Goal: Transaction & Acquisition: Purchase product/service

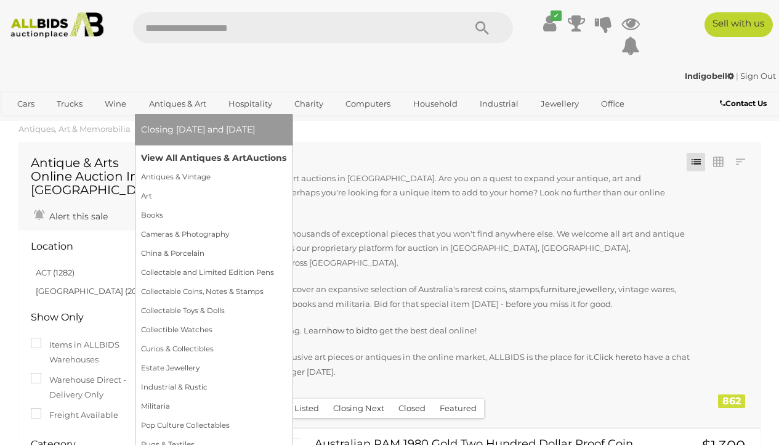
click at [195, 160] on link "View All Antiques & Art Auctions" at bounding box center [213, 157] width 145 height 19
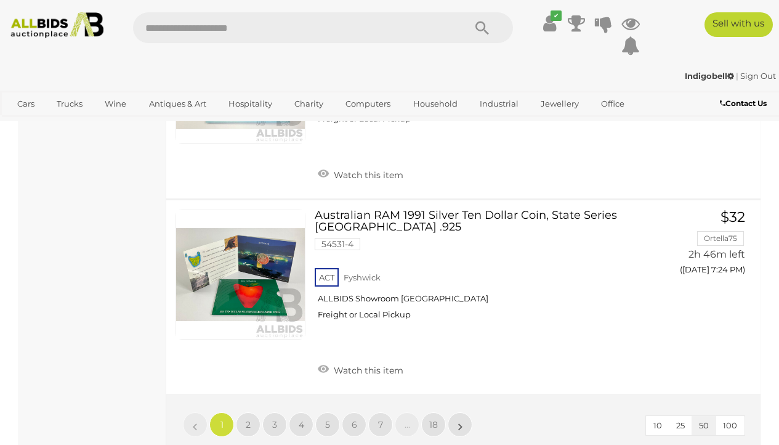
scroll to position [9821, 0]
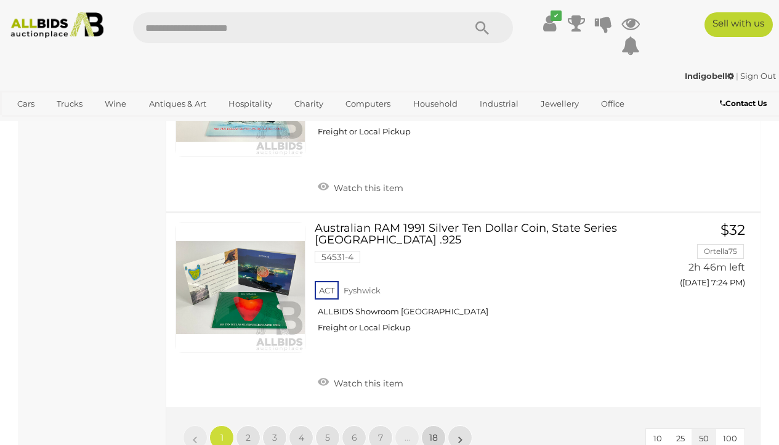
click at [434, 432] on span "18" at bounding box center [433, 437] width 9 height 11
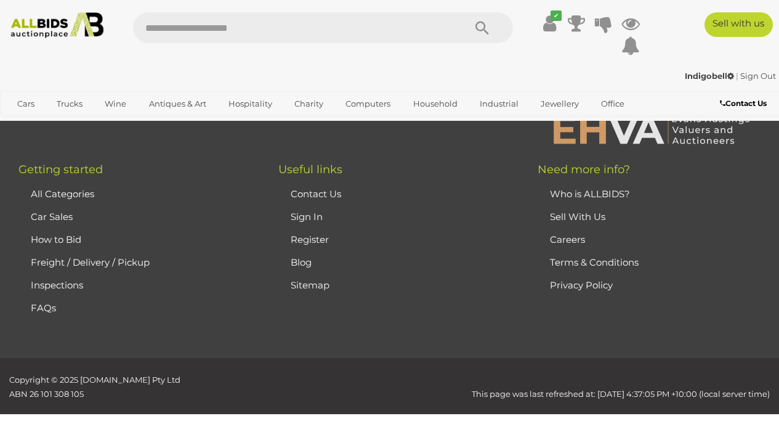
scroll to position [272, 0]
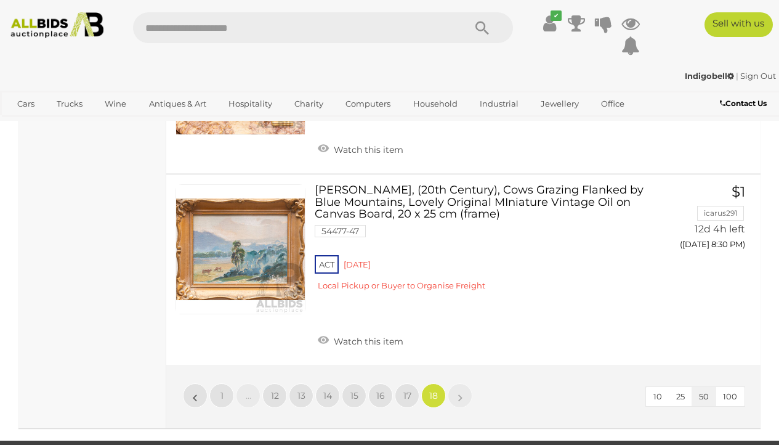
scroll to position [2242, 0]
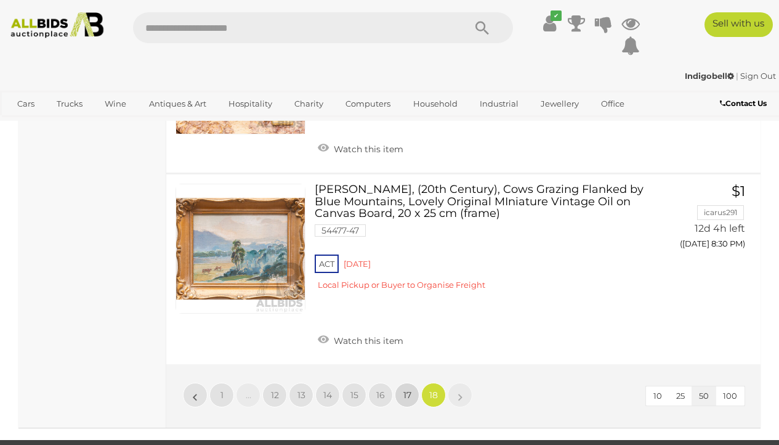
click at [406, 389] on span "17" at bounding box center [408, 394] width 8 height 11
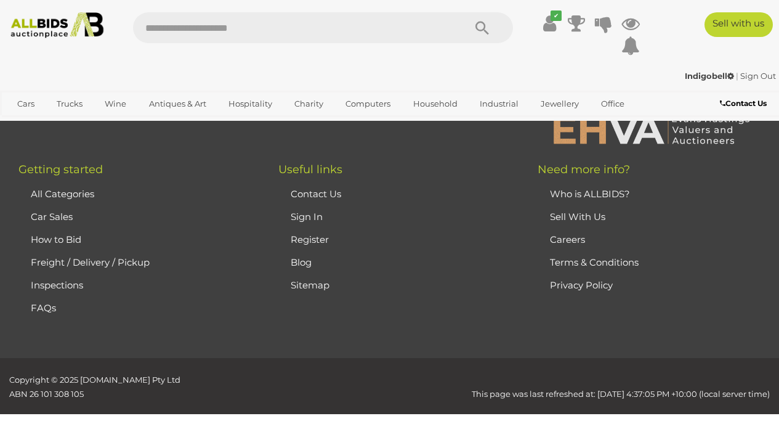
scroll to position [272, 0]
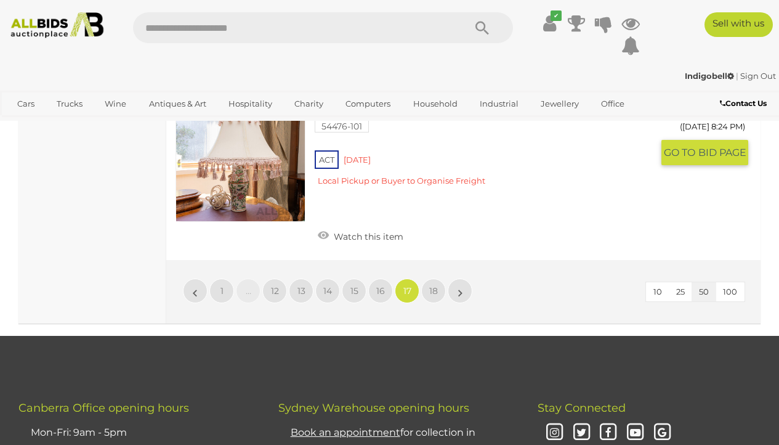
scroll to position [8896, 0]
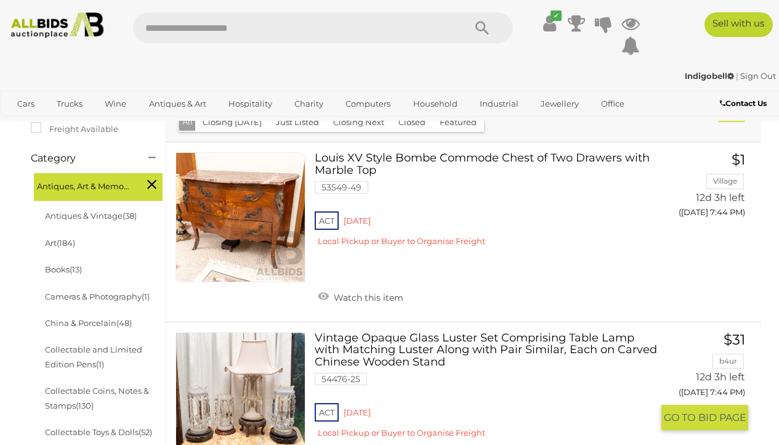
scroll to position [287, 0]
click at [370, 400] on div "ACT Red Hill Local Pickup or Buyer to Organise Freight" at bounding box center [484, 423] width 338 height 47
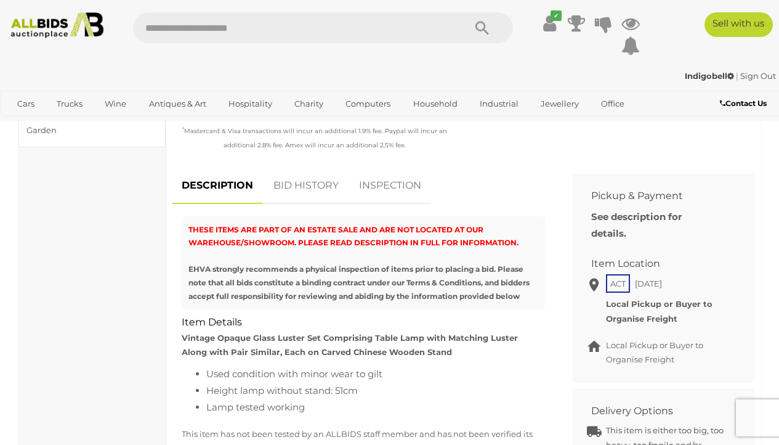
scroll to position [462, 0]
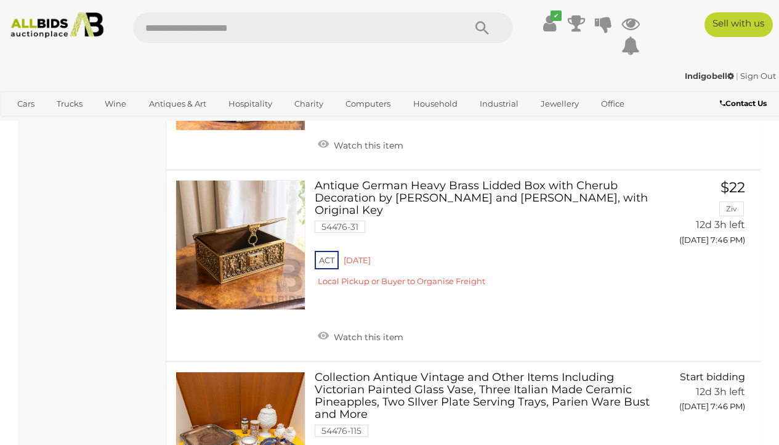
scroll to position [1325, 0]
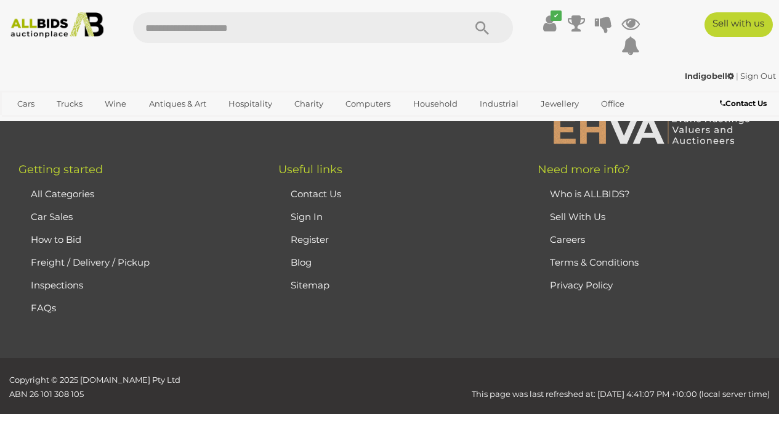
scroll to position [272, 0]
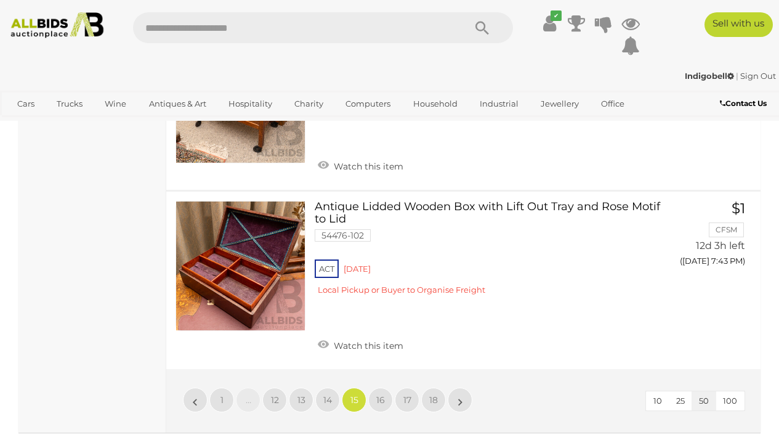
scroll to position [8938, 0]
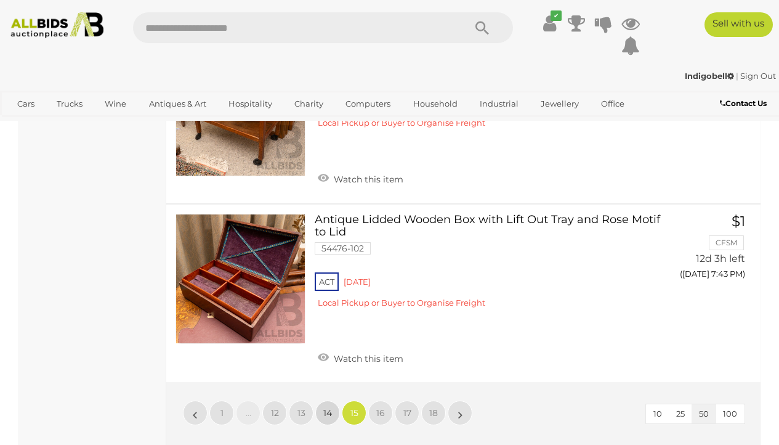
click at [330, 407] on span "14" at bounding box center [327, 412] width 9 height 11
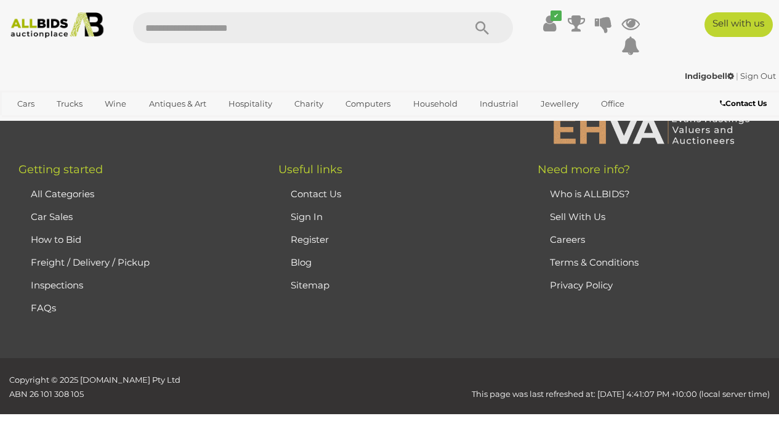
scroll to position [272, 0]
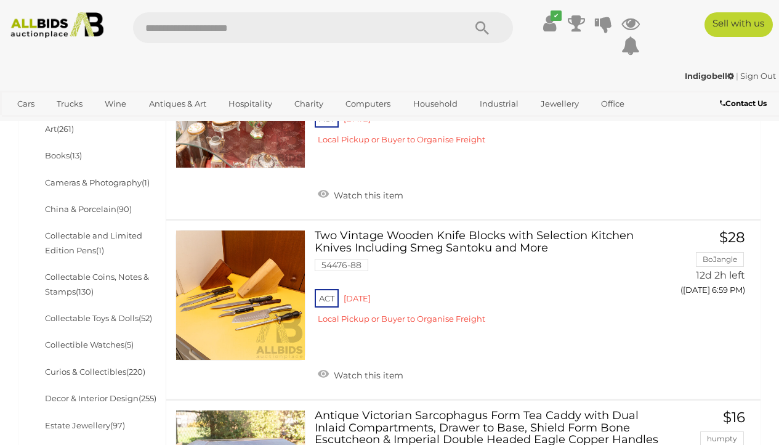
scroll to position [402, 0]
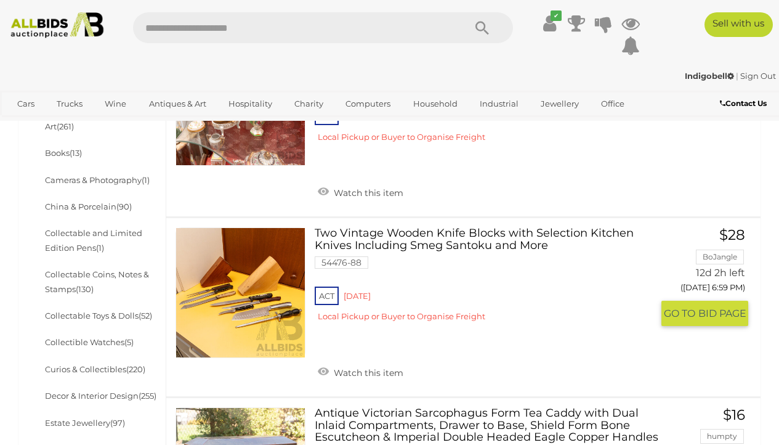
click at [366, 227] on link "Two Vintage Wooden Knife Blocks with Selection Kitchen Knives Including Smeg Sa…" at bounding box center [488, 279] width 328 height 104
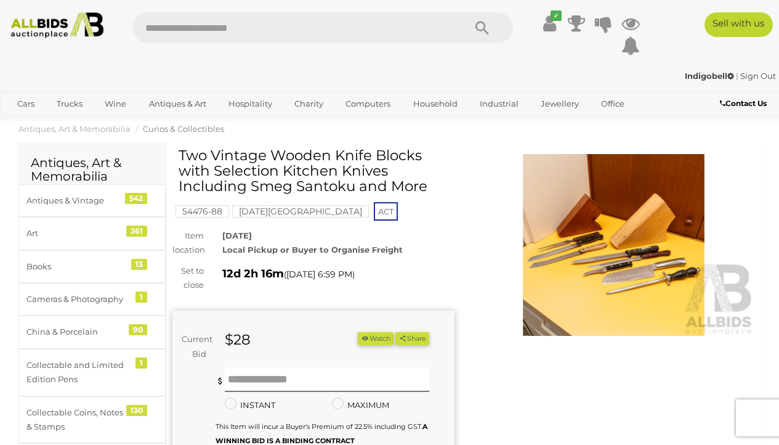
click at [587, 256] on img at bounding box center [614, 245] width 282 height 182
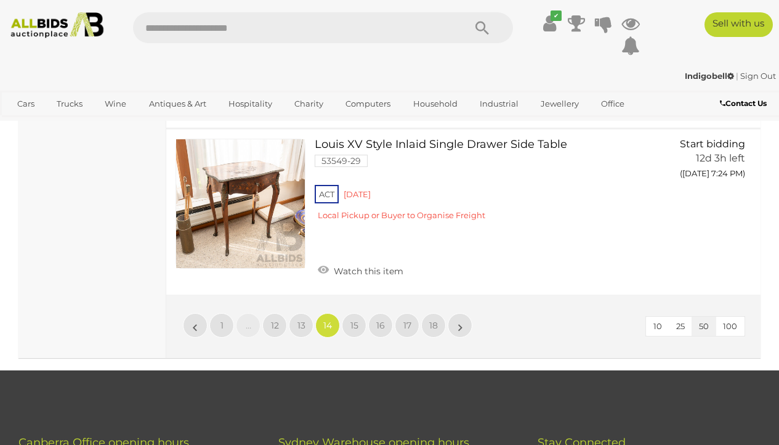
scroll to position [9123, 0]
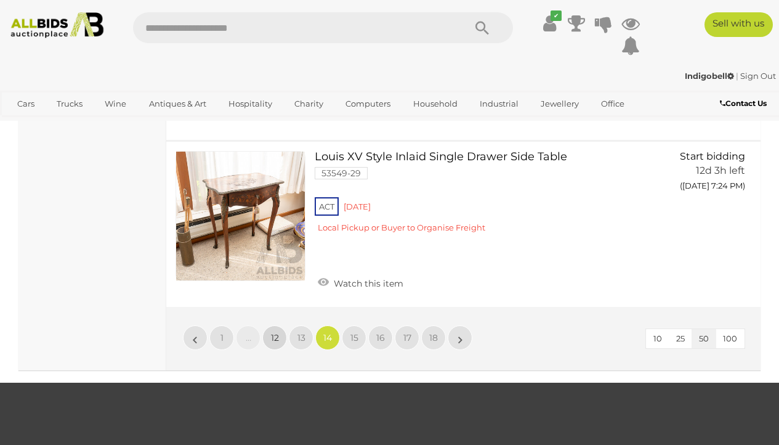
click at [274, 332] on span "12" at bounding box center [275, 337] width 8 height 11
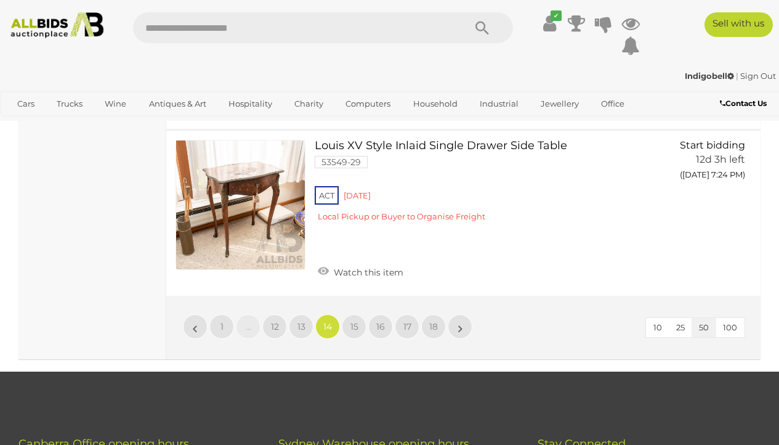
scroll to position [9129, 0]
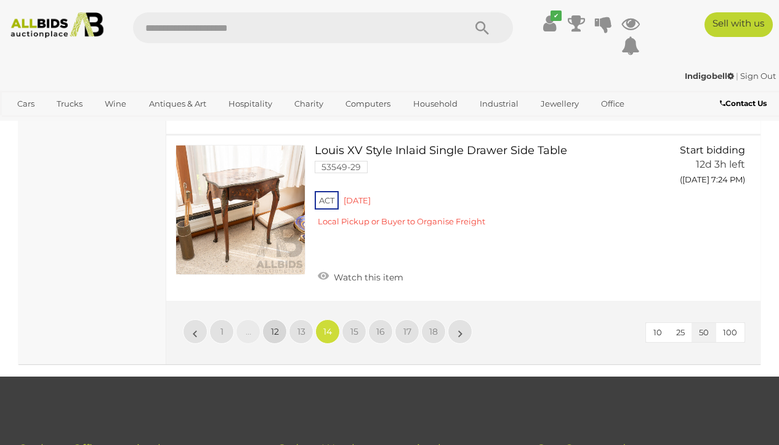
click at [278, 326] on span "12" at bounding box center [275, 331] width 8 height 11
